Goal: Task Accomplishment & Management: Use online tool/utility

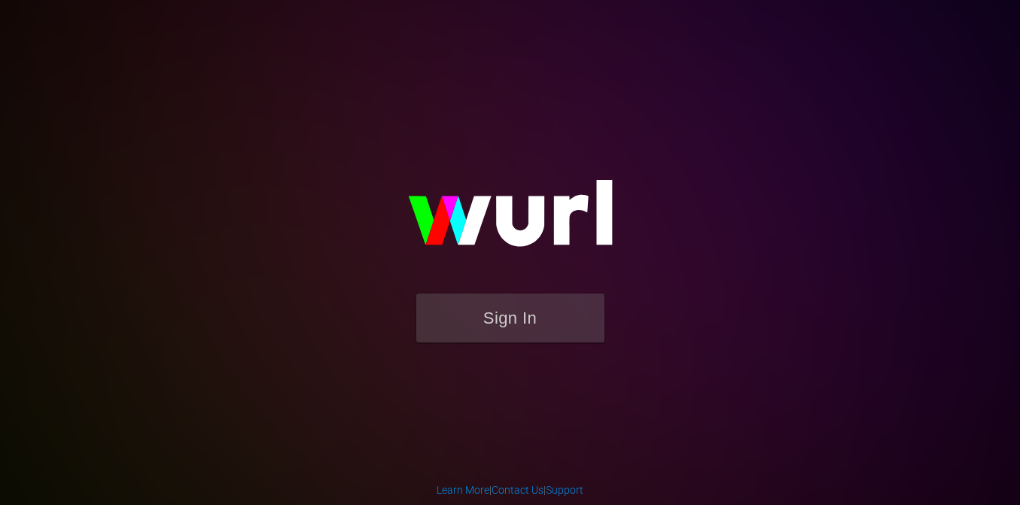
drag, startPoint x: 0, startPoint y: 0, endPoint x: 481, endPoint y: 343, distance: 590.7
click at [481, 343] on form "Sign In" at bounding box center [510, 326] width 301 height 64
click at [481, 314] on button "Sign In" at bounding box center [510, 318] width 188 height 49
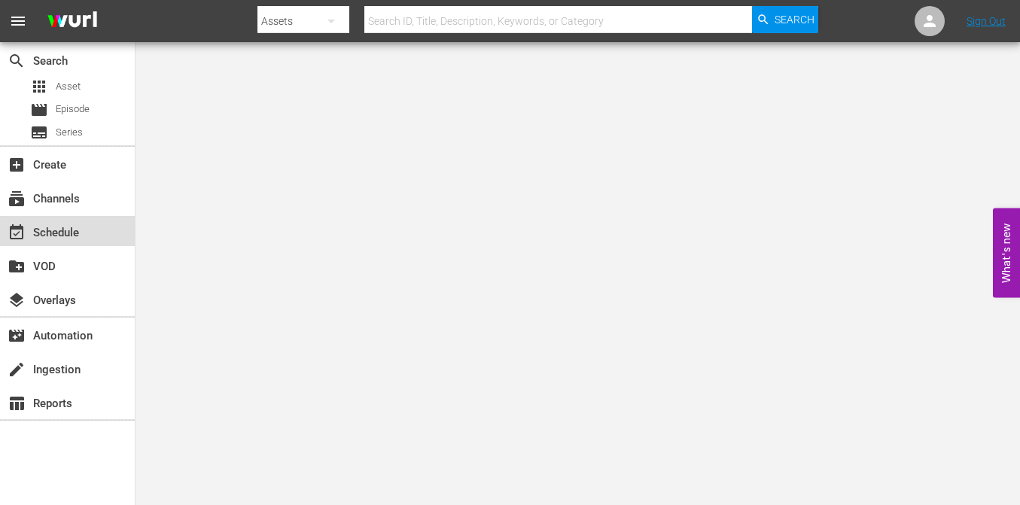
click at [65, 224] on div "event_available Schedule" at bounding box center [42, 231] width 84 height 14
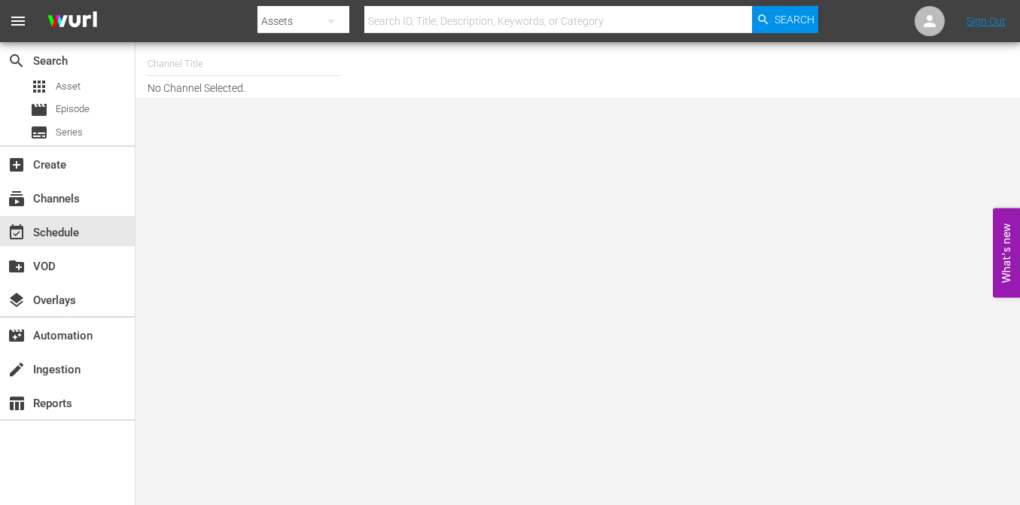
click at [215, 73] on input "text" at bounding box center [244, 64] width 193 height 36
click at [200, 139] on body "menu Search By Assets Search ID, Title, Description, Keywords, or Category Sear…" at bounding box center [510, 252] width 1020 height 505
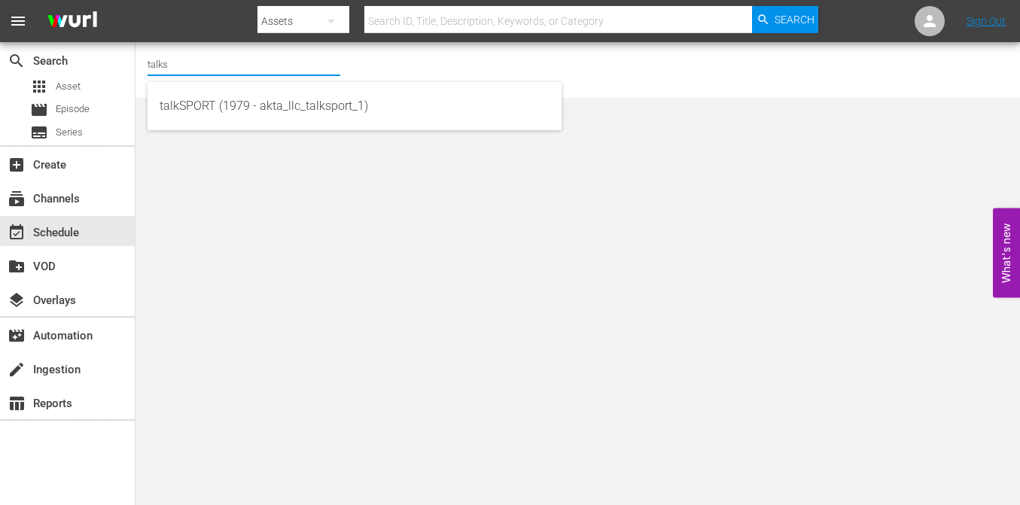
click at [197, 58] on input "talks" at bounding box center [244, 64] width 193 height 36
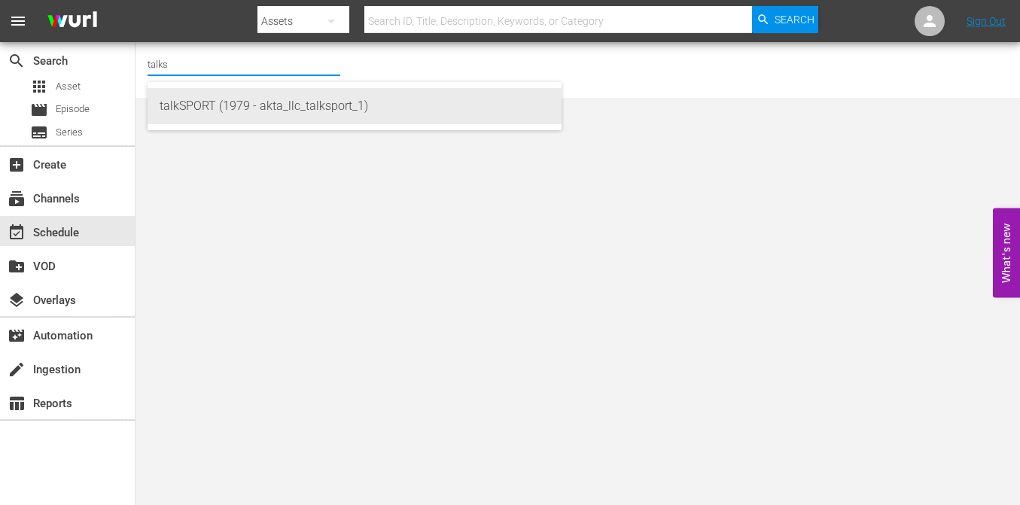
click at [196, 102] on div "talkSPORT (1979 - akta_llc_talksport_1)" at bounding box center [355, 106] width 390 height 36
type input "talkSPORT (1979 - akta_llc_talksport_1)"
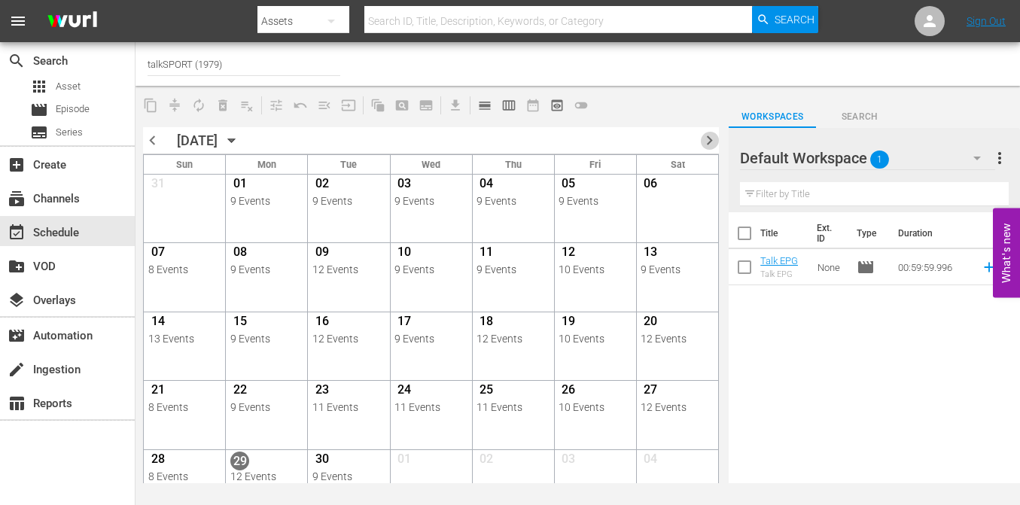
click at [712, 144] on span "chevron_right" at bounding box center [709, 140] width 19 height 19
